Goal: Task Accomplishment & Management: Understand process/instructions

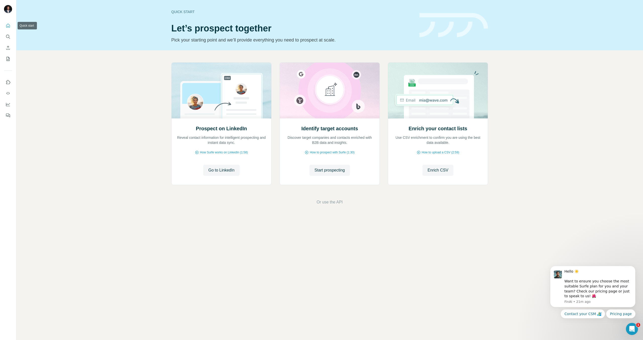
click at [6, 24] on icon "Quick start" at bounding box center [8, 25] width 5 height 5
